Goal: Task Accomplishment & Management: Manage account settings

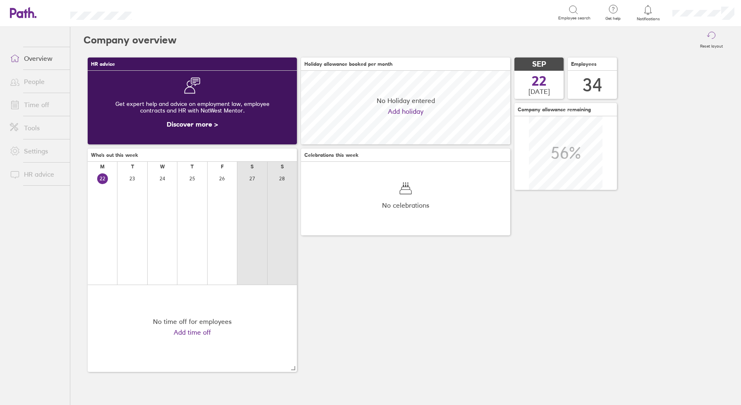
scroll to position [74, 209]
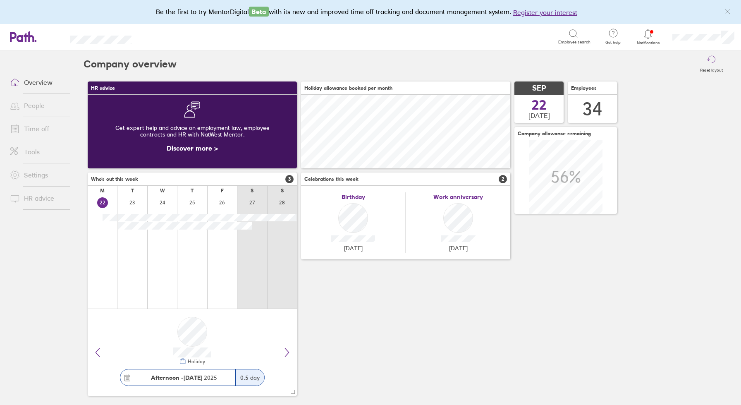
click at [40, 129] on link "Time off" at bounding box center [36, 128] width 67 height 17
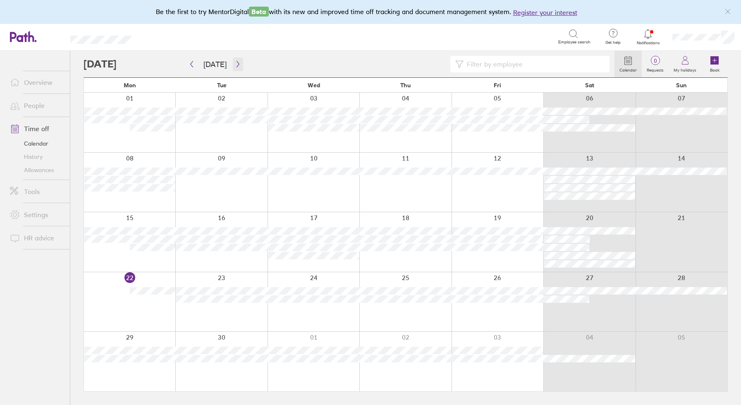
click at [235, 62] on icon "button" at bounding box center [238, 64] width 6 height 7
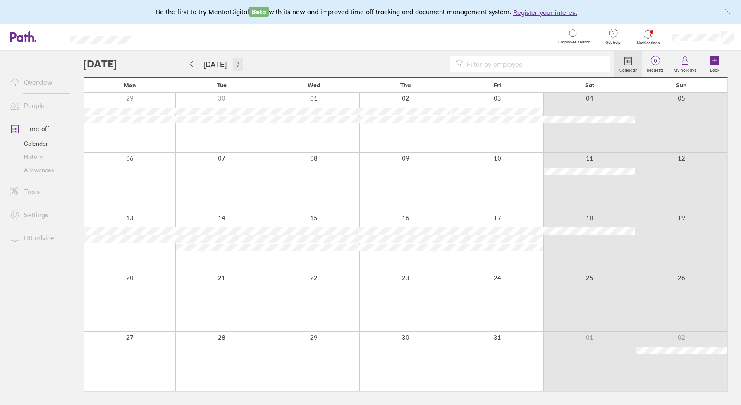
click at [235, 62] on icon "button" at bounding box center [238, 64] width 6 height 7
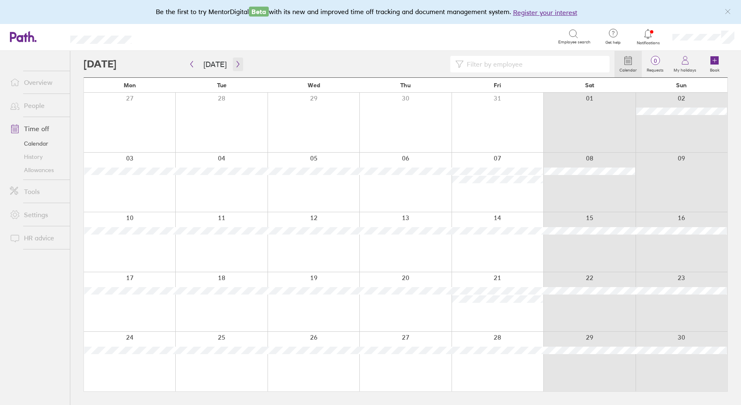
click at [235, 62] on icon "button" at bounding box center [238, 64] width 6 height 7
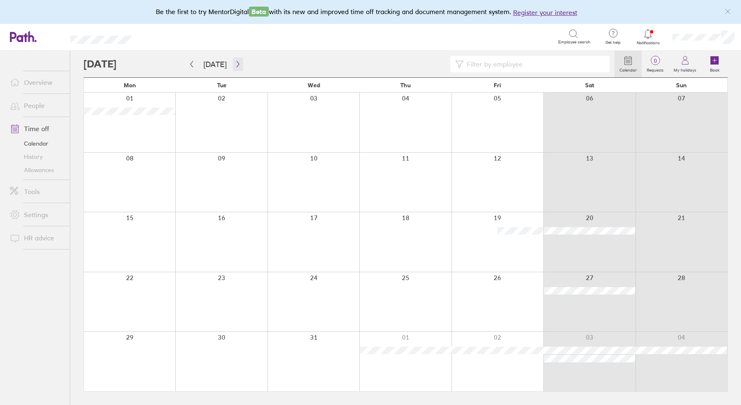
click at [235, 62] on icon "button" at bounding box center [238, 64] width 6 height 7
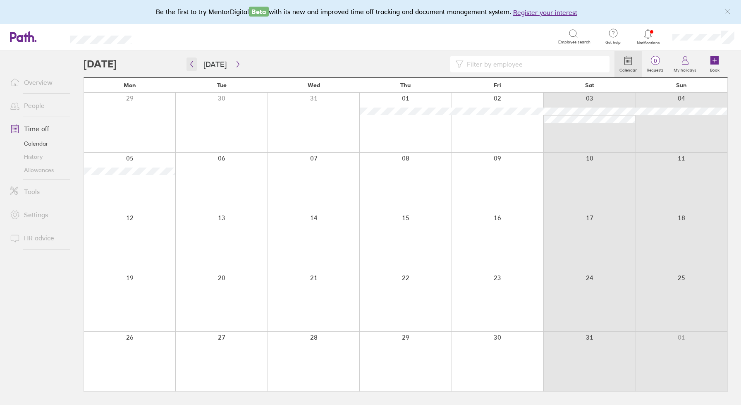
click at [192, 63] on icon "button" at bounding box center [192, 64] width 6 height 7
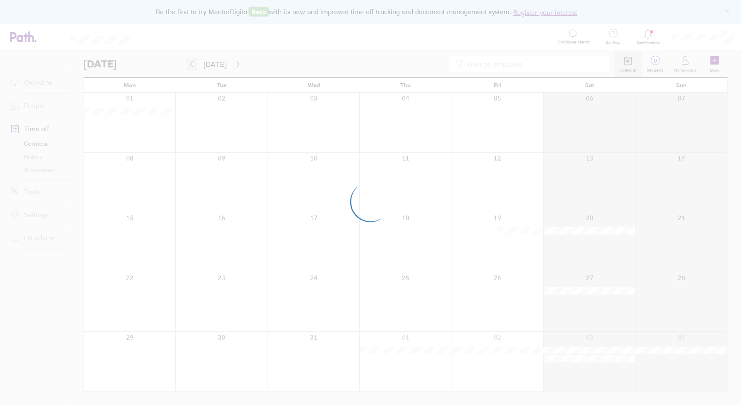
click at [192, 63] on div at bounding box center [370, 202] width 741 height 405
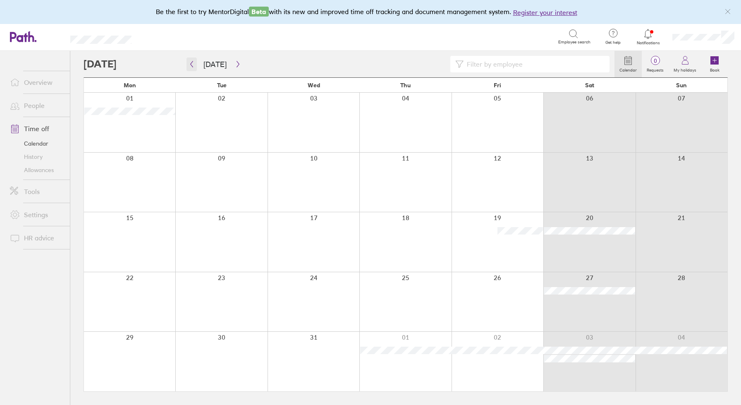
click at [192, 63] on icon "button" at bounding box center [192, 64] width 6 height 7
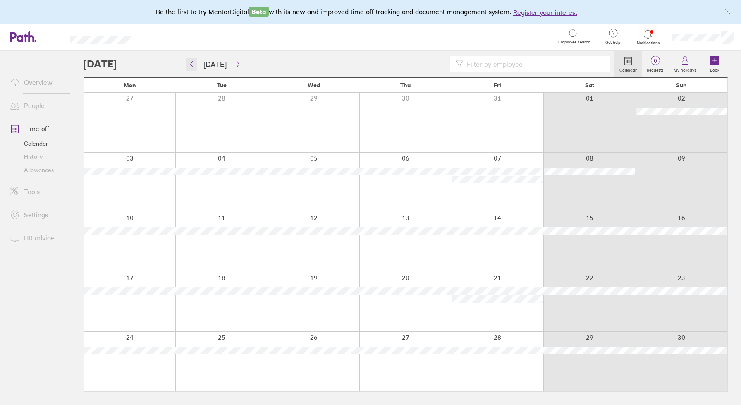
click at [192, 63] on icon "button" at bounding box center [192, 64] width 6 height 7
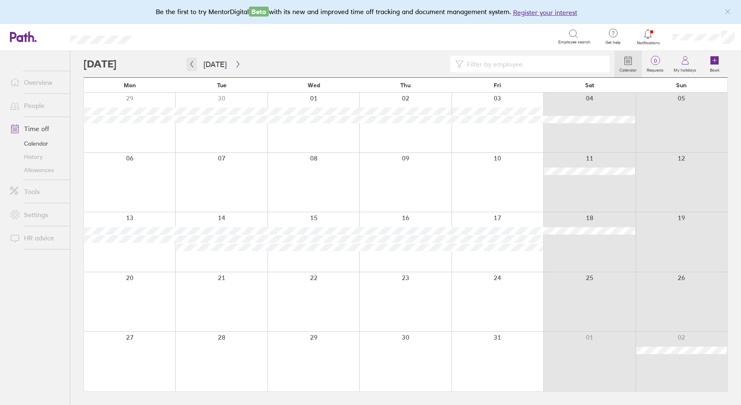
click at [192, 63] on icon "button" at bounding box center [192, 64] width 6 height 7
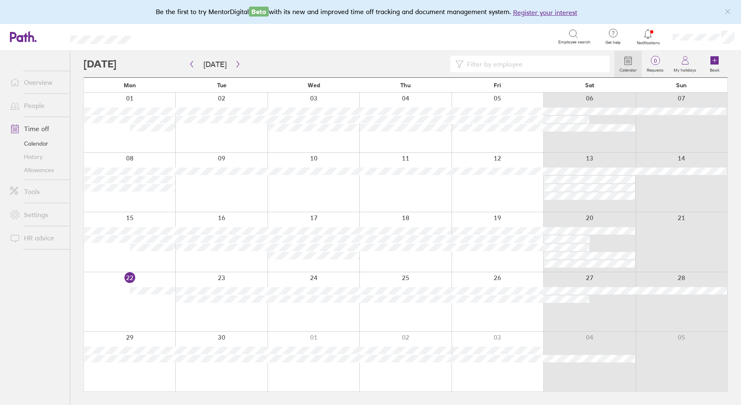
click at [482, 286] on div at bounding box center [498, 302] width 92 height 60
